Goal: Transaction & Acquisition: Subscribe to service/newsletter

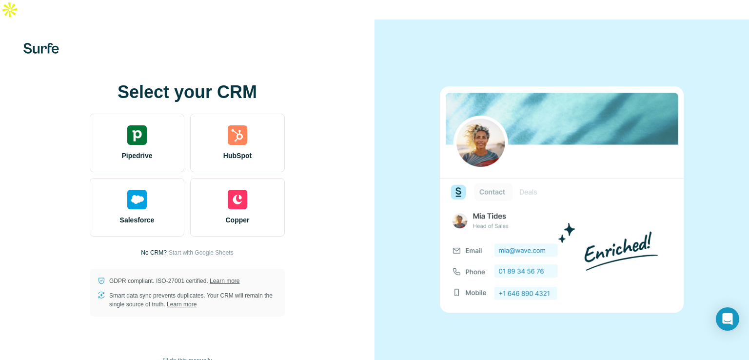
click at [360, 174] on div "Select your CRM Pipedrive HubSpot Salesforce Copper No CRM? Start with Google S…" at bounding box center [187, 200] width 375 height 360
click at [514, 55] on div at bounding box center [562, 200] width 375 height 360
click at [416, 154] on div at bounding box center [562, 200] width 375 height 360
click at [189, 356] on span "I’ll do this manually" at bounding box center [186, 360] width 49 height 9
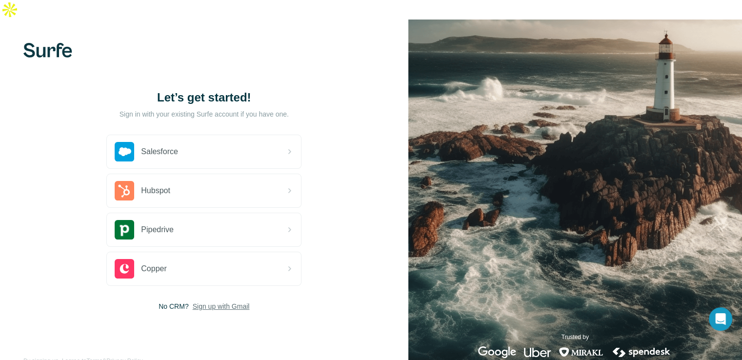
click at [221, 302] on span "Sign up with Gmail" at bounding box center [221, 307] width 57 height 10
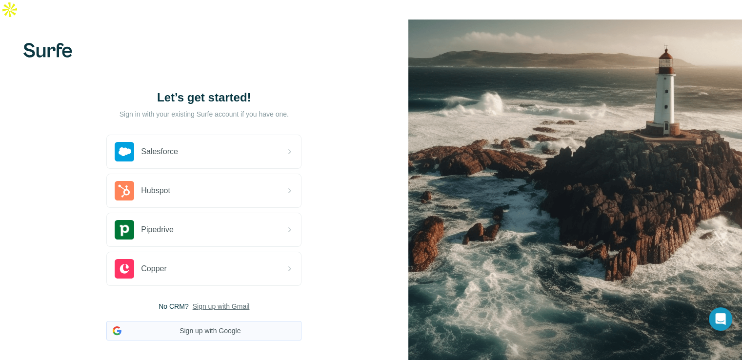
click at [216, 321] on button "Sign up with Google" at bounding box center [203, 331] width 195 height 20
